Goal: Find contact information: Find contact information

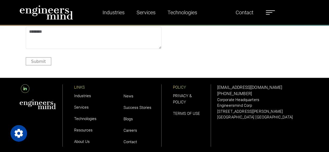
scroll to position [1514, 0]
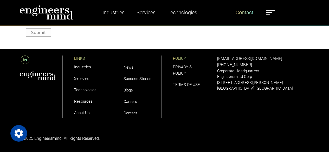
click at [248, 12] on link "Contact" at bounding box center [244, 12] width 22 height 12
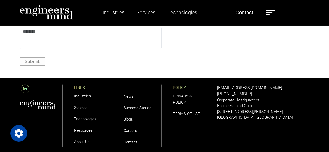
scroll to position [622, 0]
